Goal: Task Accomplishment & Management: Manage account settings

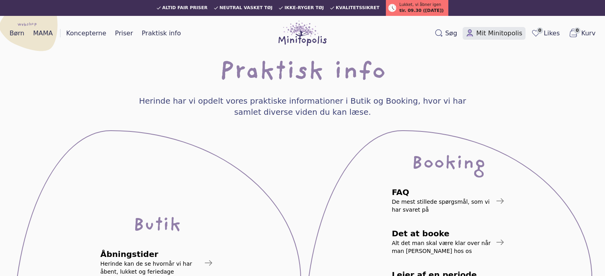
click at [500, 33] on span "Mit Minitopolis" at bounding box center [499, 34] width 46 height 10
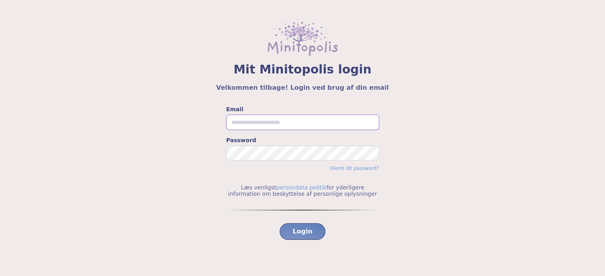
click at [260, 118] on input "Email" at bounding box center [302, 122] width 153 height 15
type input "**********"
click at [307, 233] on span "Login" at bounding box center [303, 232] width 20 height 10
